Goal: Navigation & Orientation: Find specific page/section

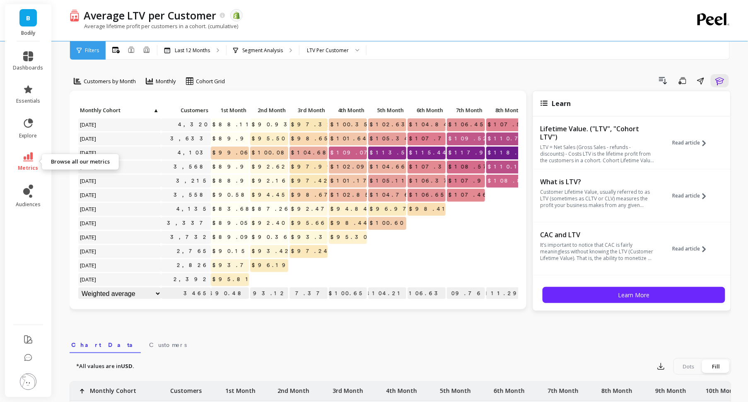
click at [30, 160] on icon at bounding box center [28, 156] width 10 height 9
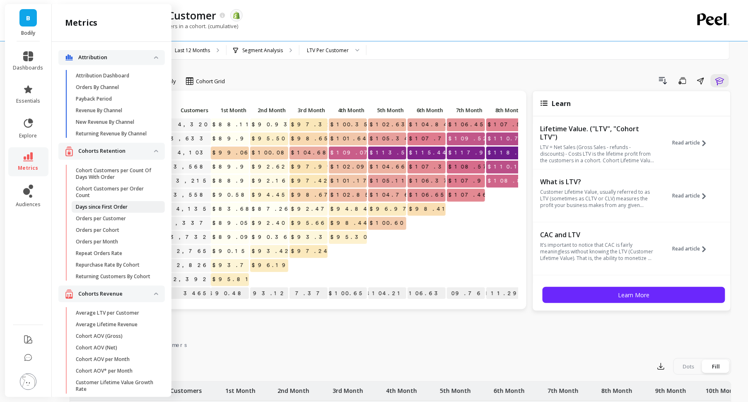
click at [117, 206] on p "Days since First Order" at bounding box center [102, 207] width 52 height 7
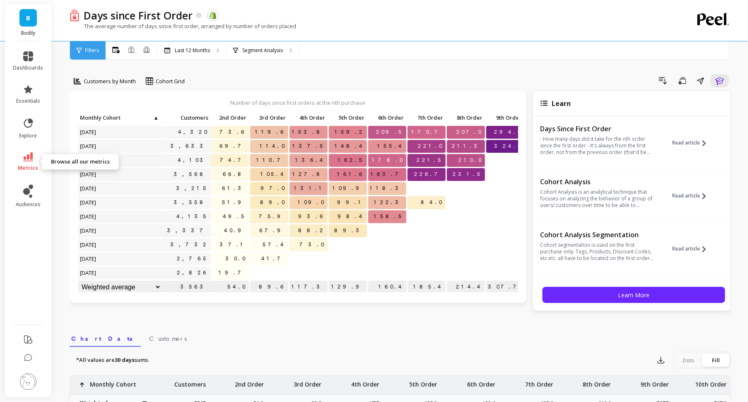
click at [32, 166] on span "metrics" at bounding box center [28, 168] width 20 height 7
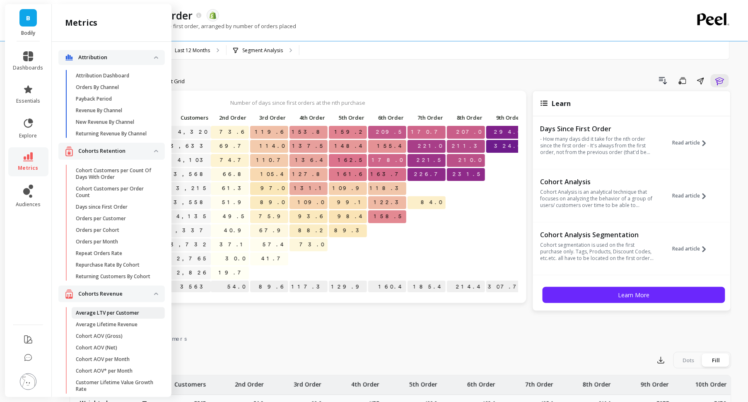
click at [109, 310] on p "Average LTV per Customer" at bounding box center [107, 313] width 63 height 7
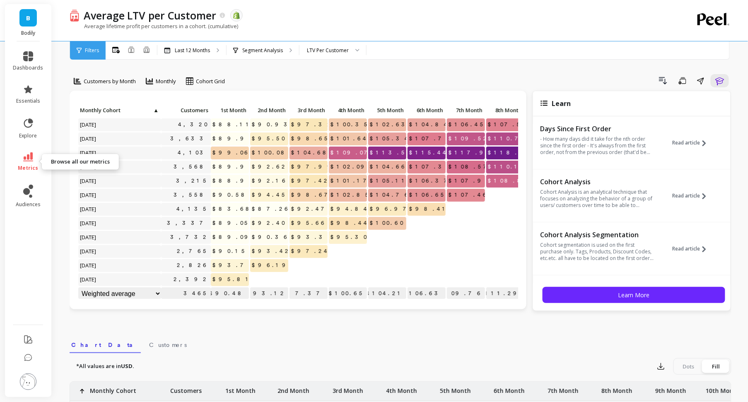
click at [28, 161] on icon at bounding box center [28, 156] width 10 height 9
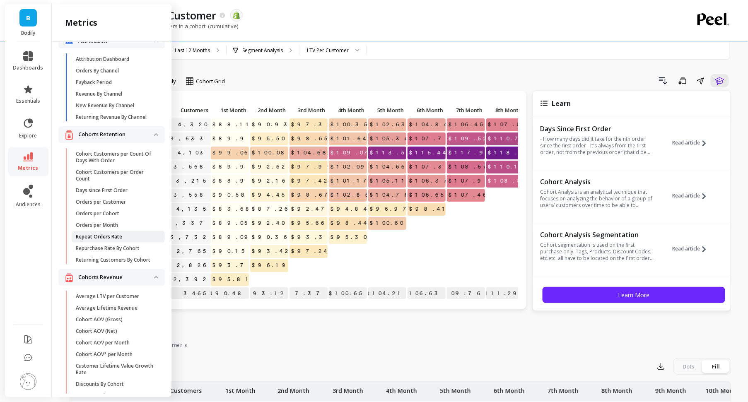
scroll to position [11, 0]
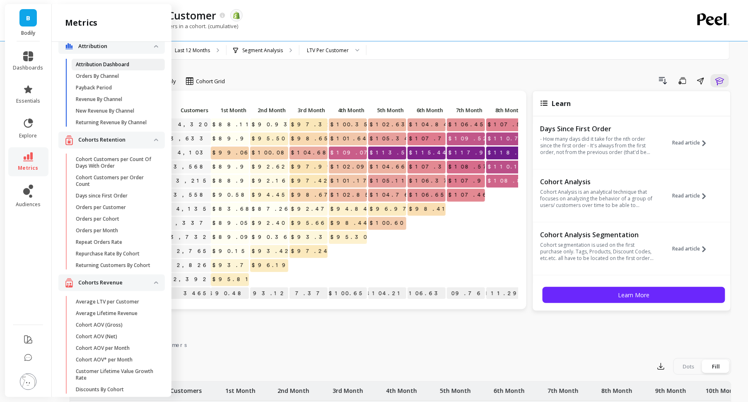
click at [107, 65] on p "Attribution Dashboard" at bounding box center [102, 64] width 53 height 7
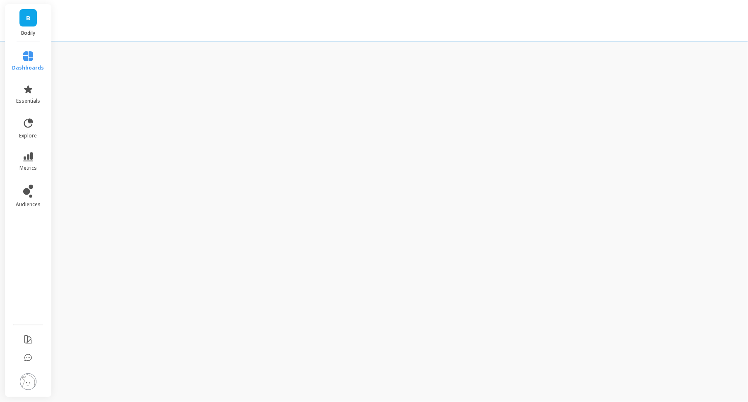
click at [26, 58] on icon at bounding box center [28, 56] width 10 height 10
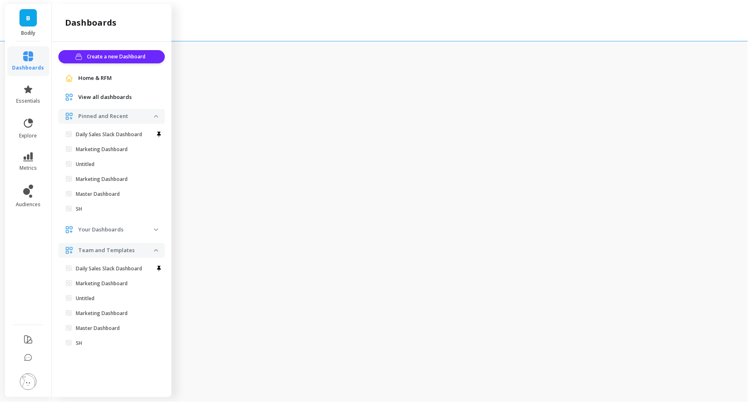
click at [80, 78] on span "Home & RFM" at bounding box center [95, 78] width 34 height 8
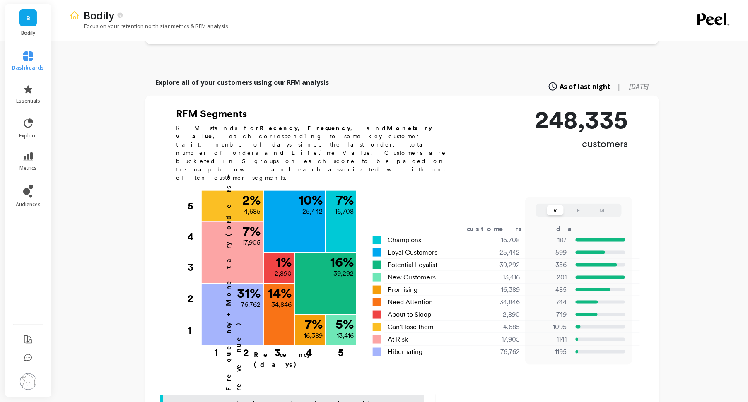
scroll to position [190, 0]
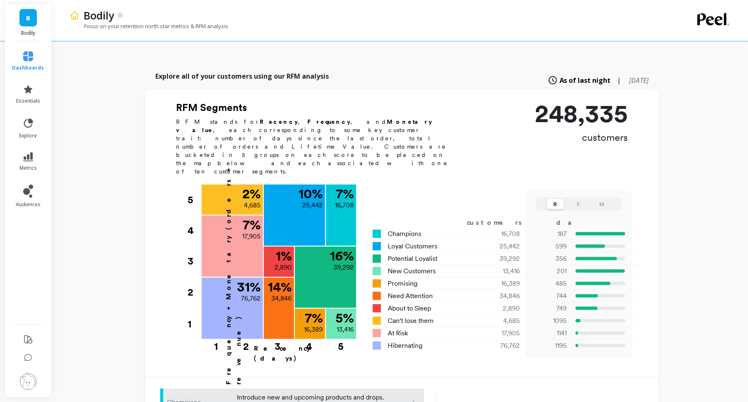
click at [20, 173] on li "metrics" at bounding box center [28, 161] width 42 height 29
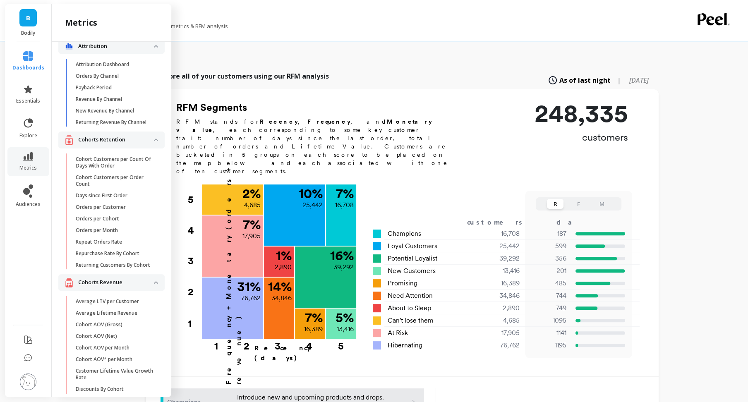
scroll to position [0, 0]
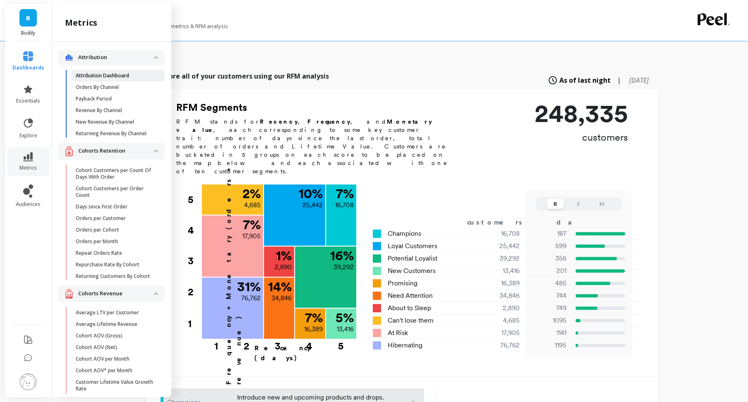
click at [116, 76] on p "Attribution Dashboard" at bounding box center [102, 75] width 53 height 7
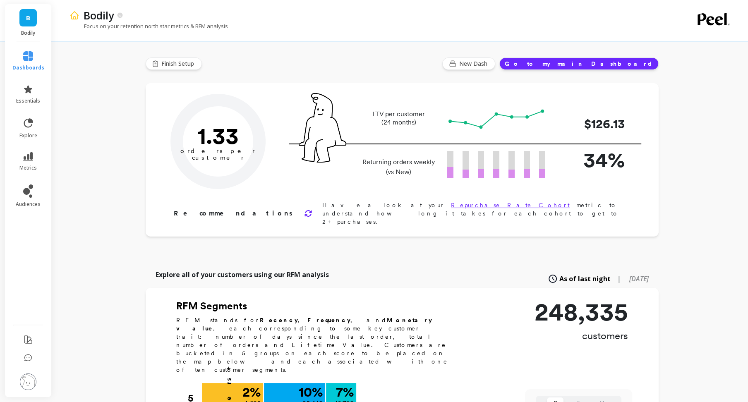
scroll to position [190, 0]
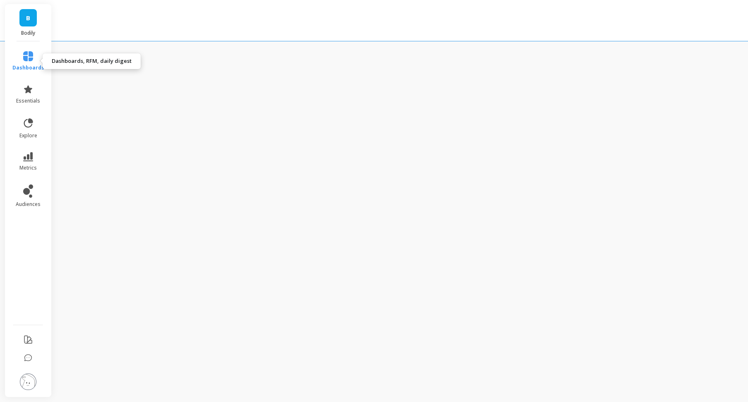
click at [27, 68] on span "dashboards" at bounding box center [28, 68] width 32 height 7
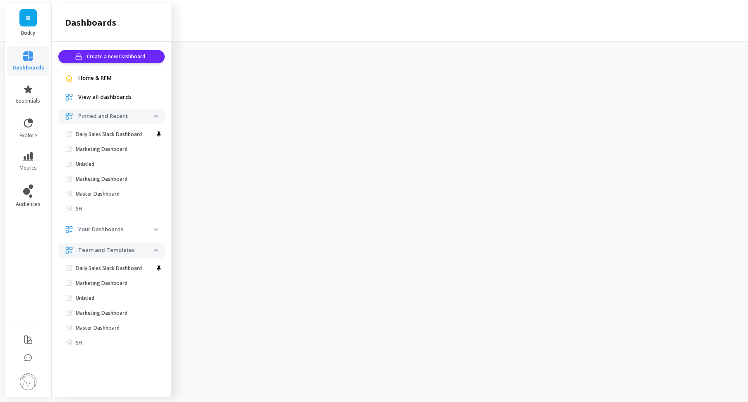
click at [96, 91] on div "View all dashboards" at bounding box center [111, 97] width 106 height 15
click at [99, 107] on ul "Create a new Dashboard Home & RFM View all dashboards Pinned and Recent Daily S…" at bounding box center [111, 201] width 106 height 302
click at [94, 98] on span "View all dashboards" at bounding box center [104, 97] width 53 height 8
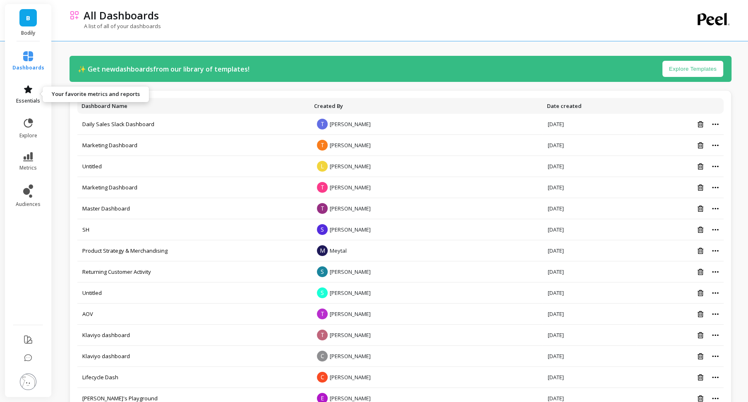
click at [36, 103] on span "essentials" at bounding box center [28, 101] width 24 height 7
